Goal: Subscribe to service/newsletter

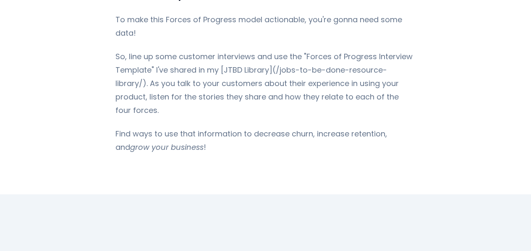
scroll to position [1637, 0]
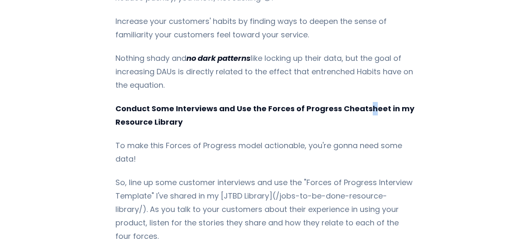
click at [362, 119] on strong "Conduct Some Interviews and Use the Forces of Progress Cheatsheet in my Resourc…" at bounding box center [264, 115] width 299 height 24
click at [294, 120] on strong "Conduct Some Interviews and Use the Forces of Progress Cheatsheet in my Resourc…" at bounding box center [264, 115] width 299 height 24
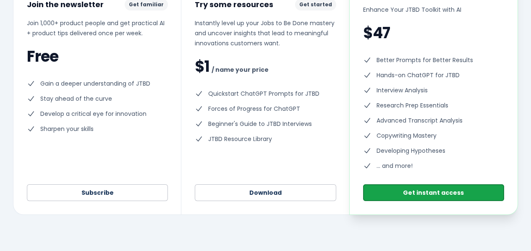
scroll to position [2225, 0]
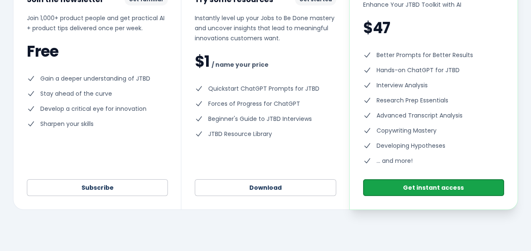
click at [127, 179] on link "Subscribe" at bounding box center [97, 187] width 141 height 17
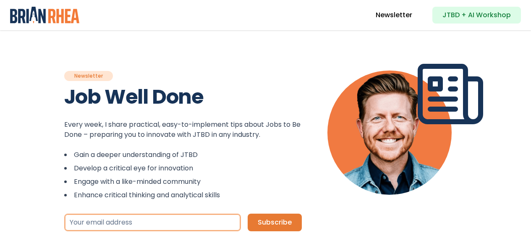
click at [207, 228] on input "Your email address" at bounding box center [152, 223] width 177 height 18
type input "jose.checo@gmail.com"
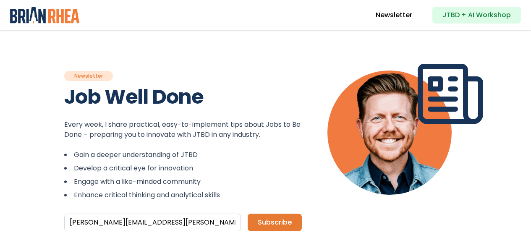
click at [276, 221] on span "Subscribe" at bounding box center [275, 222] width 34 height 10
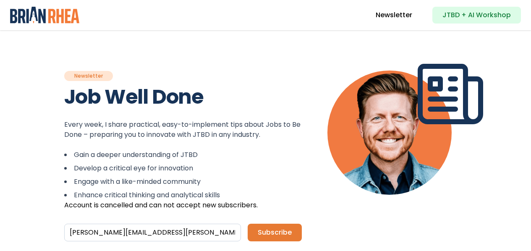
click at [52, 16] on img at bounding box center [44, 15] width 69 height 17
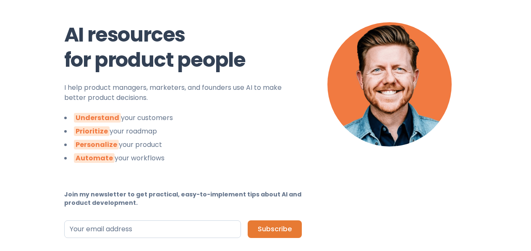
scroll to position [84, 0]
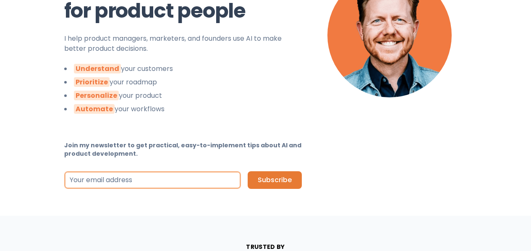
click at [202, 185] on input "Your email address" at bounding box center [152, 180] width 177 height 18
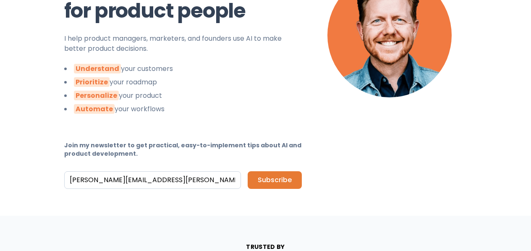
click at [263, 178] on span "Subscribe" at bounding box center [275, 180] width 34 height 10
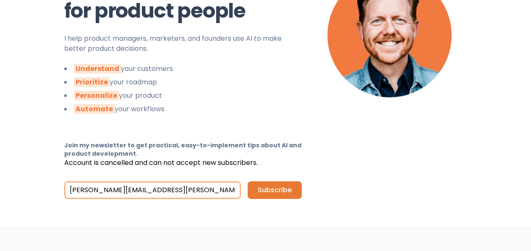
click at [167, 190] on input "jose.checo@emprendemyoe.com" at bounding box center [152, 190] width 177 height 18
click at [162, 191] on input "jose.checo@emprendemyoe.com" at bounding box center [152, 190] width 177 height 18
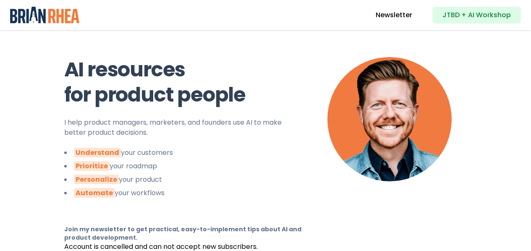
scroll to position [0, 0]
type input "jose.checo@emprendemype.com"
click at [405, 12] on link "Newsletter" at bounding box center [394, 15] width 37 height 10
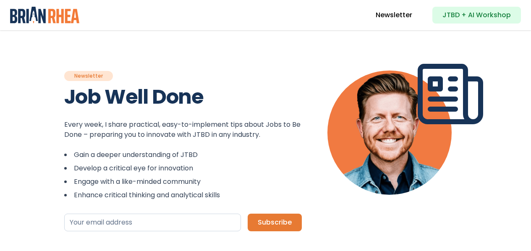
click at [468, 12] on link "JTBD + AI Workshop" at bounding box center [476, 15] width 89 height 17
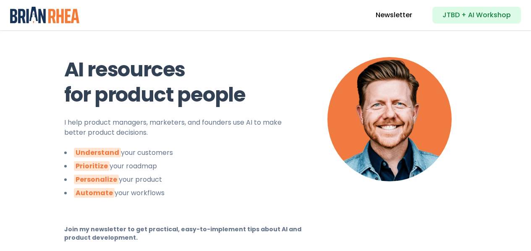
click at [288, 16] on div "Brian Rhea Newsletter JTBD + AI Workshop" at bounding box center [265, 15] width 531 height 17
